Goal: Task Accomplishment & Management: Use online tool/utility

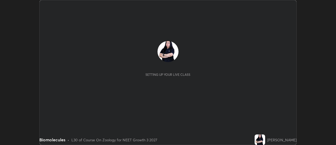
scroll to position [145, 336]
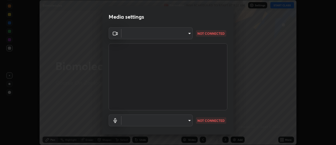
click at [191, 34] on body "Erase all Biomolecules Recording WAS SCHEDULED TO START AT 9:31 AM Settings STA…" at bounding box center [168, 72] width 336 height 145
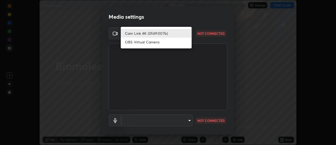
click at [159, 41] on li "OBS Virtual Camera" at bounding box center [156, 42] width 71 height 9
type input "3fb0db9b948ee014c865c74d3d253d8b81db7a3fe99a51a232c6435469281ce5"
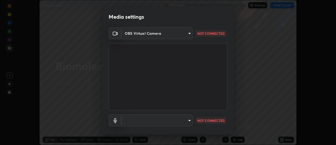
click at [189, 120] on body "Erase all Biomolecules Recording WAS SCHEDULED TO START AT 9:31 AM Settings STA…" at bounding box center [168, 72] width 336 height 145
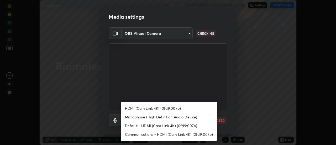
click at [165, 116] on li "Microphone (High Definition Audio Device)" at bounding box center [169, 116] width 96 height 9
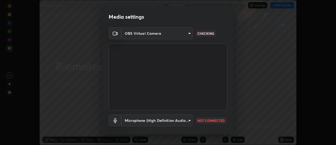
type input "f3604cd5161b48aab7881b97f2e7e6a29828c21ac58aee31058a017e89eaad76"
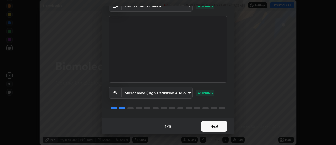
click at [219, 125] on button "Next" at bounding box center [214, 126] width 26 height 10
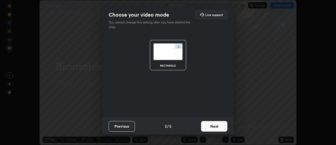
scroll to position [0, 0]
click at [221, 125] on button "Next" at bounding box center [214, 126] width 26 height 10
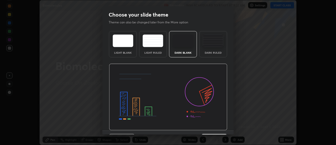
scroll to position [13, 0]
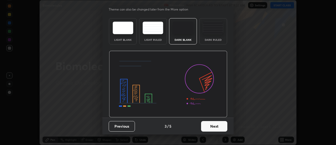
click at [216, 124] on button "Next" at bounding box center [214, 126] width 26 height 10
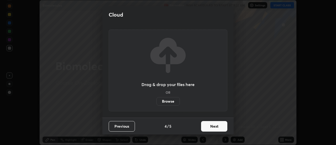
scroll to position [0, 0]
click at [213, 124] on button "Next" at bounding box center [214, 126] width 26 height 10
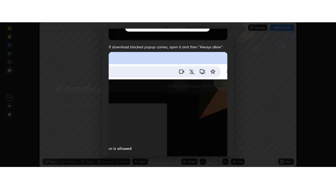
scroll to position [135, 0]
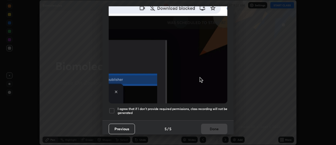
click at [114, 108] on div at bounding box center [112, 110] width 6 height 6
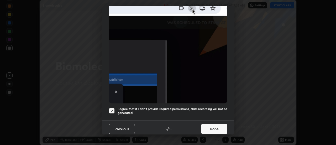
click at [211, 125] on button "Done" at bounding box center [214, 128] width 26 height 10
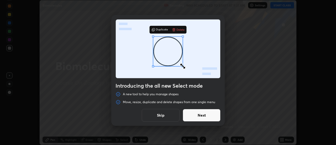
click at [174, 117] on button "Skip" at bounding box center [161, 115] width 38 height 13
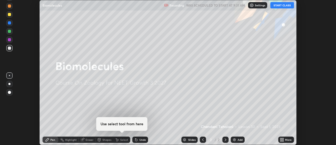
click at [288, 4] on button "START CLASS" at bounding box center [282, 5] width 24 height 6
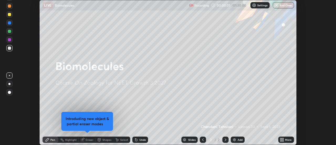
click at [283, 139] on icon at bounding box center [282, 139] width 4 height 4
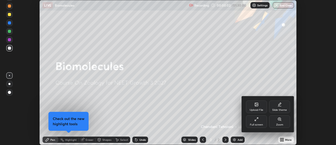
click at [281, 107] on div "Slide theme" at bounding box center [279, 106] width 21 height 13
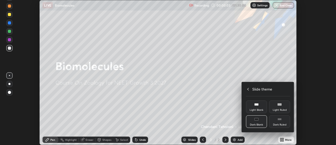
click at [279, 121] on div "Dark Ruled" at bounding box center [279, 121] width 21 height 13
click at [248, 89] on icon at bounding box center [248, 89] width 4 height 4
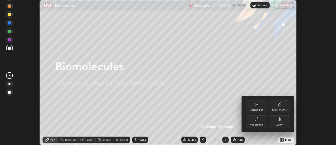
click at [259, 118] on div "Full screen" at bounding box center [256, 121] width 21 height 13
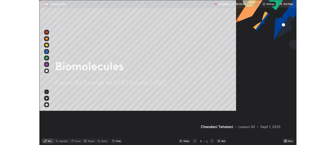
scroll to position [189, 336]
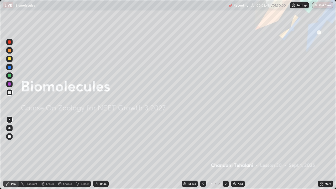
click at [232, 144] on img at bounding box center [234, 184] width 4 height 4
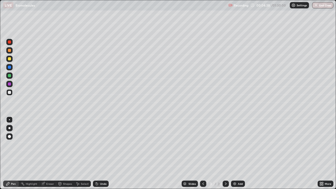
click at [11, 91] on div at bounding box center [9, 92] width 3 height 3
click at [10, 57] on div at bounding box center [9, 58] width 3 height 3
click at [10, 93] on div at bounding box center [9, 92] width 3 height 3
click at [98, 144] on div "Undo" at bounding box center [101, 183] width 16 height 6
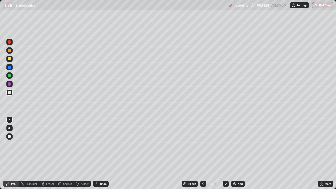
click at [102, 144] on div "Undo" at bounding box center [103, 183] width 7 height 3
click at [235, 144] on img at bounding box center [234, 184] width 4 height 4
click at [53, 144] on div "Eraser" at bounding box center [47, 183] width 17 height 6
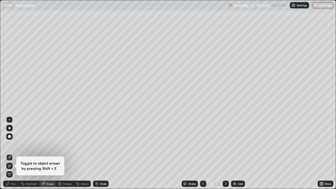
click at [10, 144] on div "Pen" at bounding box center [11, 183] width 16 height 6
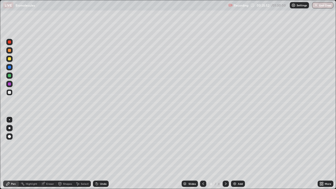
click at [9, 120] on div at bounding box center [9, 119] width 1 height 1
click at [10, 91] on div at bounding box center [9, 92] width 3 height 3
click at [12, 59] on div at bounding box center [9, 59] width 6 height 6
click at [9, 119] on div at bounding box center [9, 119] width 1 height 1
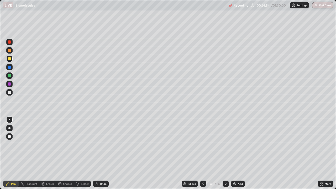
click at [11, 92] on div at bounding box center [9, 92] width 3 height 3
click at [10, 76] on div at bounding box center [9, 75] width 3 height 3
click at [11, 75] on div at bounding box center [9, 75] width 6 height 6
click at [12, 92] on div at bounding box center [9, 92] width 6 height 6
click at [9, 57] on div at bounding box center [9, 59] width 6 height 6
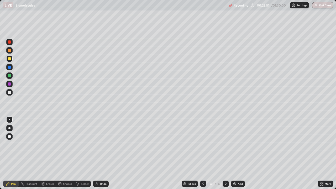
click at [9, 57] on div at bounding box center [9, 59] width 6 height 6
click at [8, 93] on div at bounding box center [9, 92] width 3 height 3
click at [9, 75] on div at bounding box center [9, 75] width 3 height 3
click at [8, 91] on div at bounding box center [9, 92] width 6 height 6
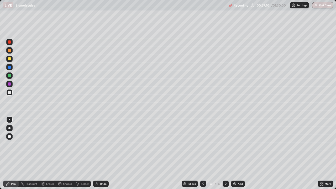
click at [8, 92] on div at bounding box center [9, 92] width 3 height 3
click at [10, 58] on div at bounding box center [9, 58] width 3 height 3
click at [203, 144] on icon at bounding box center [203, 184] width 4 height 4
click at [226, 144] on div at bounding box center [225, 183] width 6 height 10
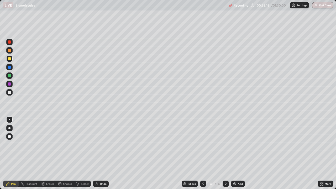
click at [224, 144] on icon at bounding box center [225, 184] width 4 height 4
click at [234, 144] on img at bounding box center [234, 184] width 4 height 4
click at [10, 93] on div at bounding box center [9, 92] width 3 height 3
click at [10, 91] on div at bounding box center [9, 92] width 3 height 3
click at [10, 67] on div at bounding box center [9, 67] width 3 height 3
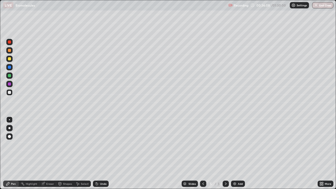
click at [11, 67] on div at bounding box center [9, 67] width 6 height 6
click at [51, 144] on div "Eraser" at bounding box center [50, 183] width 8 height 3
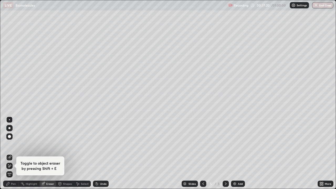
click at [15, 144] on div "Pen" at bounding box center [11, 183] width 16 height 6
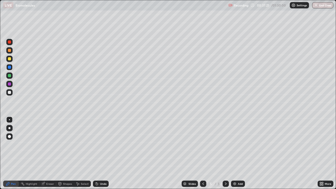
click at [11, 91] on div at bounding box center [9, 92] width 3 height 3
click at [12, 58] on div at bounding box center [9, 59] width 6 height 6
click at [48, 144] on div "Eraser" at bounding box center [50, 183] width 8 height 3
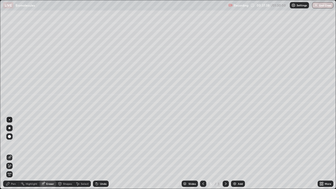
click at [14, 144] on div "Pen" at bounding box center [13, 183] width 5 height 3
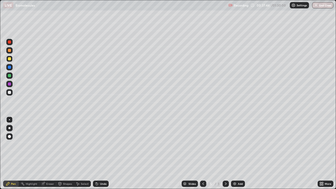
click at [103, 144] on div "Undo" at bounding box center [100, 183] width 18 height 10
click at [102, 144] on div "Undo" at bounding box center [100, 183] width 18 height 10
click at [103, 144] on div "Undo" at bounding box center [103, 183] width 7 height 3
click at [9, 58] on div at bounding box center [9, 58] width 3 height 3
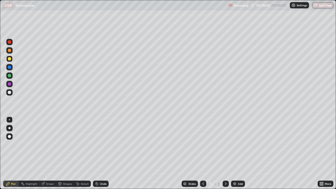
click at [203, 144] on icon at bounding box center [203, 184] width 4 height 4
click at [10, 93] on div at bounding box center [9, 92] width 3 height 3
click at [9, 92] on div at bounding box center [9, 92] width 3 height 3
click at [10, 58] on div at bounding box center [9, 58] width 3 height 3
click at [9, 57] on div at bounding box center [9, 58] width 3 height 3
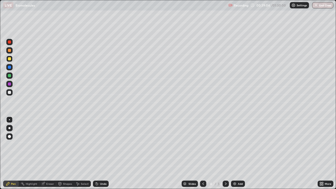
click at [9, 58] on div at bounding box center [9, 58] width 3 height 3
click at [9, 49] on div at bounding box center [9, 50] width 3 height 3
click at [226, 144] on icon at bounding box center [225, 184] width 4 height 4
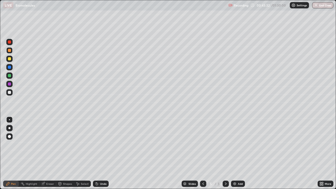
click at [201, 144] on icon at bounding box center [203, 184] width 4 height 4
click at [225, 144] on icon at bounding box center [225, 184] width 4 height 4
click at [233, 144] on img at bounding box center [234, 184] width 4 height 4
click at [10, 89] on div at bounding box center [9, 92] width 6 height 6
click at [9, 92] on div at bounding box center [9, 92] width 3 height 3
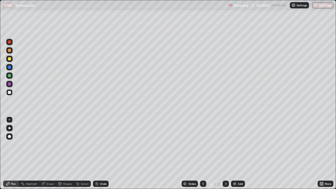
click at [99, 144] on div "Undo" at bounding box center [100, 183] width 18 height 10
click at [10, 57] on div at bounding box center [9, 58] width 3 height 3
click at [104, 144] on div "Undo" at bounding box center [101, 183] width 16 height 6
click at [103, 144] on div "Undo" at bounding box center [101, 183] width 16 height 6
click at [103, 144] on div "Undo" at bounding box center [103, 183] width 7 height 3
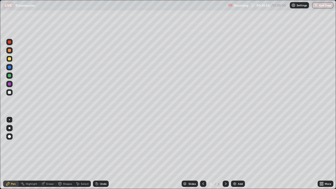
click at [104, 144] on div "Undo" at bounding box center [103, 183] width 7 height 3
click at [9, 76] on div at bounding box center [9, 75] width 3 height 3
click at [9, 90] on div at bounding box center [9, 92] width 6 height 6
click at [9, 92] on div at bounding box center [9, 92] width 3 height 3
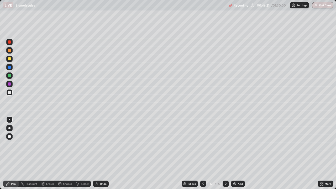
click at [9, 120] on div at bounding box center [9, 119] width 1 height 1
click at [103, 144] on div "Undo" at bounding box center [101, 183] width 16 height 6
click at [103, 144] on div "Undo" at bounding box center [103, 183] width 7 height 3
click at [10, 93] on div at bounding box center [9, 92] width 3 height 3
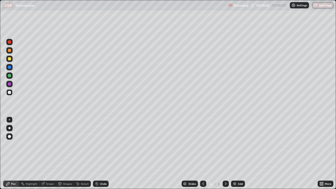
click at [10, 93] on div at bounding box center [9, 92] width 3 height 3
click at [8, 50] on div at bounding box center [9, 50] width 3 height 3
click at [9, 51] on div at bounding box center [9, 50] width 3 height 3
click at [49, 144] on div "Eraser" at bounding box center [50, 183] width 8 height 3
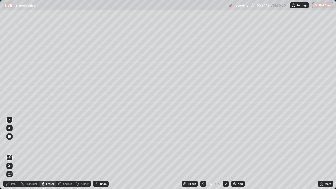
click at [13, 144] on div "Pen" at bounding box center [13, 183] width 5 height 3
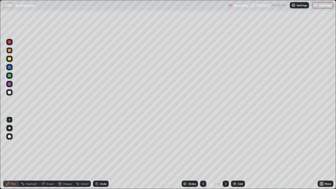
click at [10, 118] on div at bounding box center [9, 119] width 6 height 6
click at [12, 92] on div at bounding box center [9, 92] width 6 height 6
click at [9, 144] on div at bounding box center [9, 146] width 8 height 63
click at [3, 144] on div "Erase all" at bounding box center [9, 94] width 13 height 168
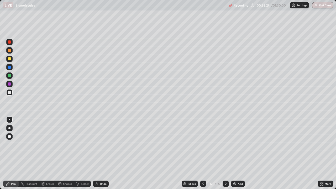
click at [103, 144] on div "Undo" at bounding box center [101, 183] width 16 height 6
click at [297, 144] on div "Slides 6 / 6 Add" at bounding box center [213, 183] width 209 height 10
click at [11, 59] on div at bounding box center [9, 59] width 6 height 6
click at [103, 144] on div "Undo" at bounding box center [103, 183] width 7 height 3
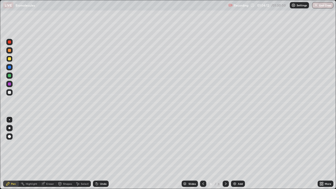
click at [12, 76] on div at bounding box center [9, 75] width 6 height 6
click at [232, 144] on img at bounding box center [234, 184] width 4 height 4
click at [10, 92] on div at bounding box center [9, 92] width 3 height 3
click at [10, 91] on div at bounding box center [9, 92] width 3 height 3
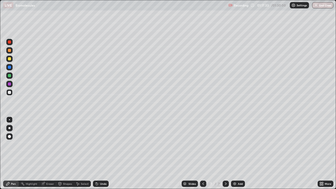
click at [8, 92] on div at bounding box center [9, 92] width 6 height 6
click at [8, 94] on div at bounding box center [9, 92] width 3 height 3
click at [10, 59] on div at bounding box center [9, 58] width 3 height 3
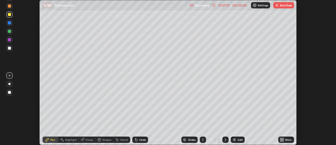
scroll to position [26086, 25895]
click at [307, 15] on div "Setting up your live class" at bounding box center [168, 72] width 336 height 145
click at [289, 5] on button "End Class" at bounding box center [283, 5] width 21 height 6
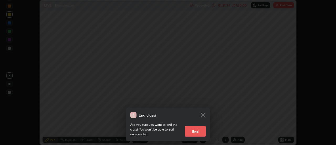
click at [195, 130] on button "End" at bounding box center [195, 131] width 21 height 10
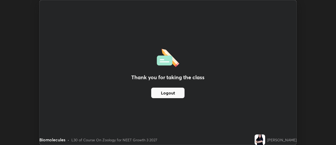
click at [21, 56] on div "Thank you for taking the class Logout Setting up your live class" at bounding box center [168, 72] width 336 height 145
